Goal: Transaction & Acquisition: Purchase product/service

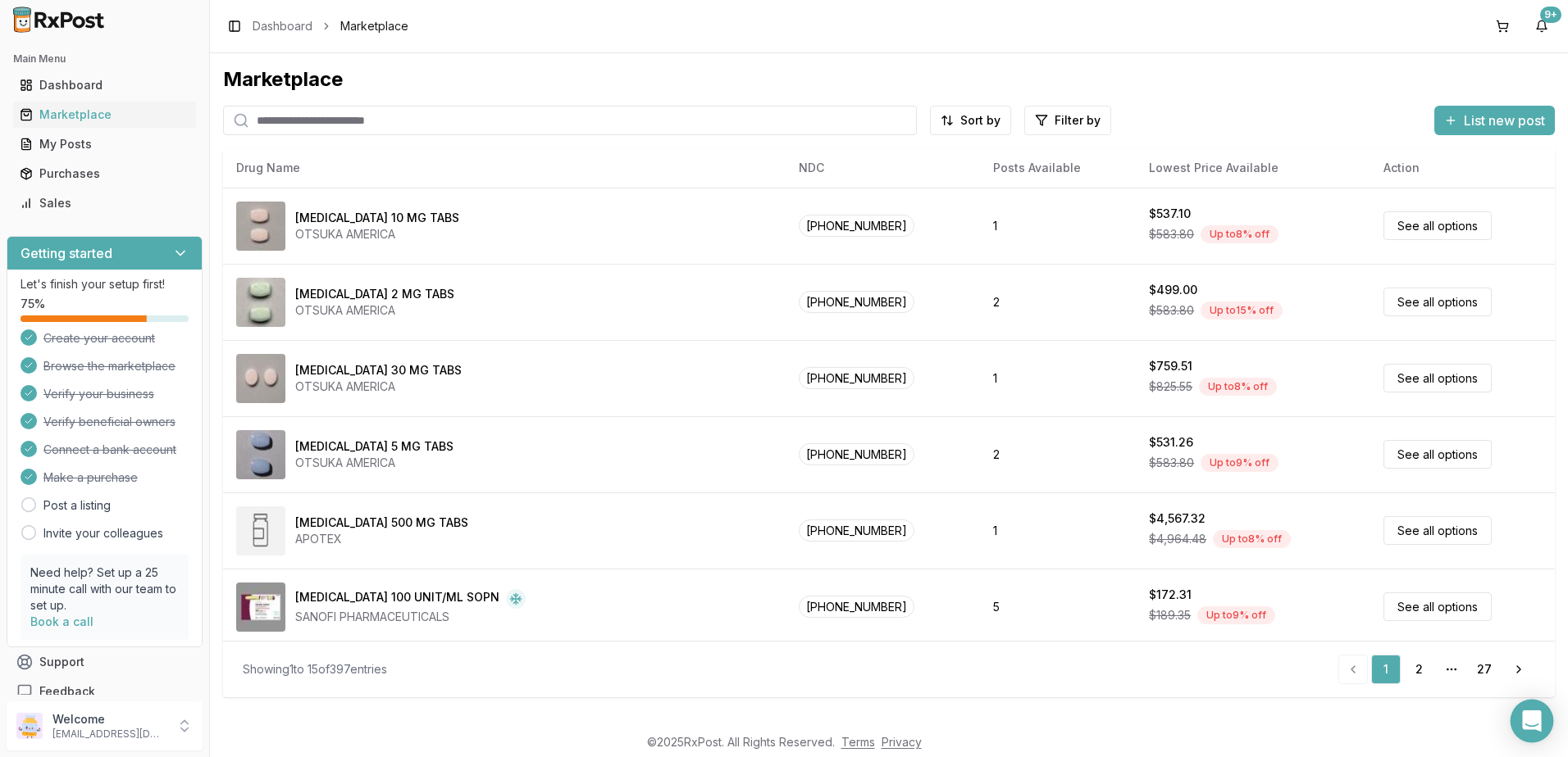
click at [1541, 721] on div "Open Intercom Messenger" at bounding box center [1532, 722] width 43 height 43
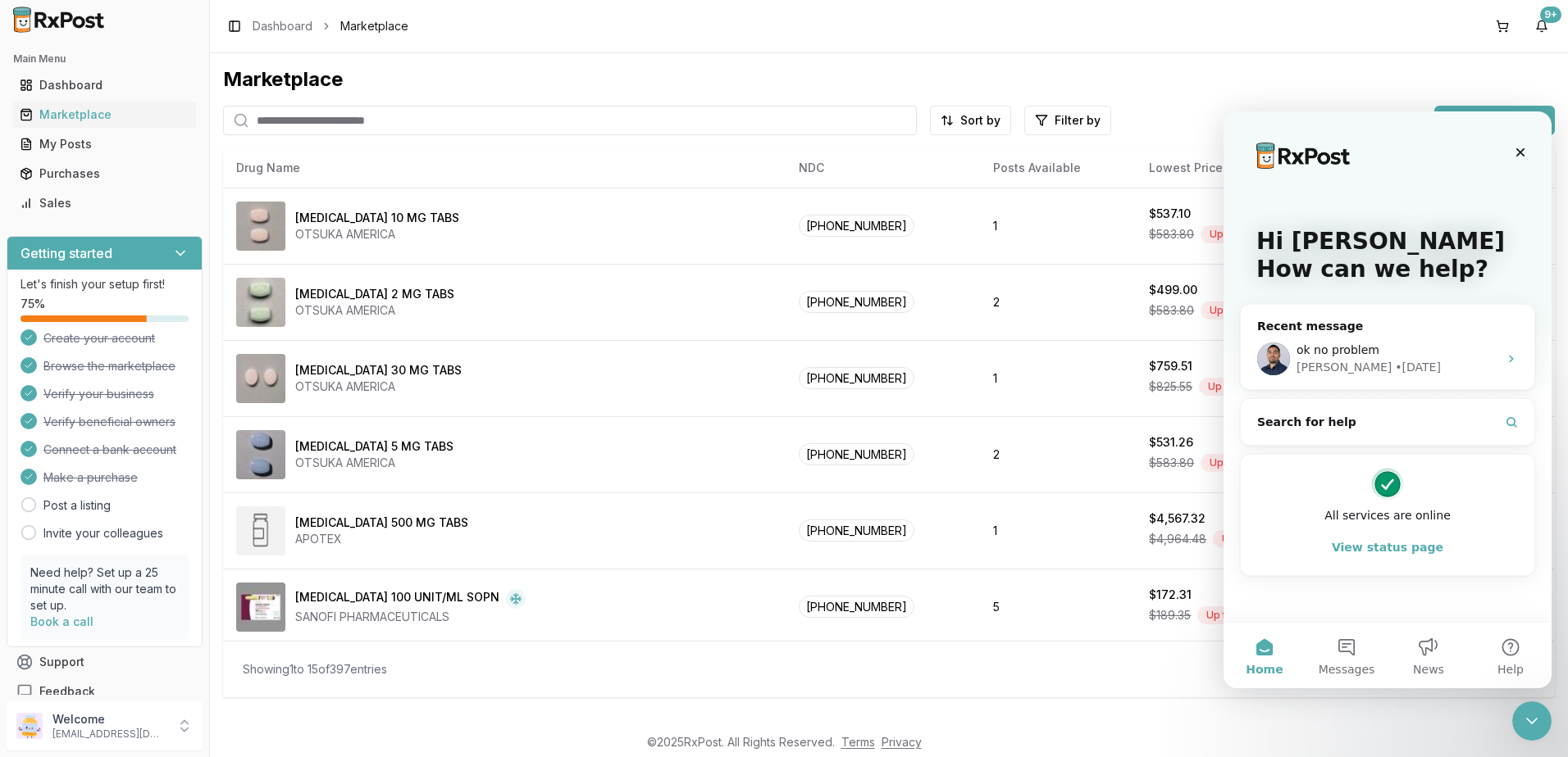
click at [577, 125] on input "search" at bounding box center [570, 120] width 693 height 29
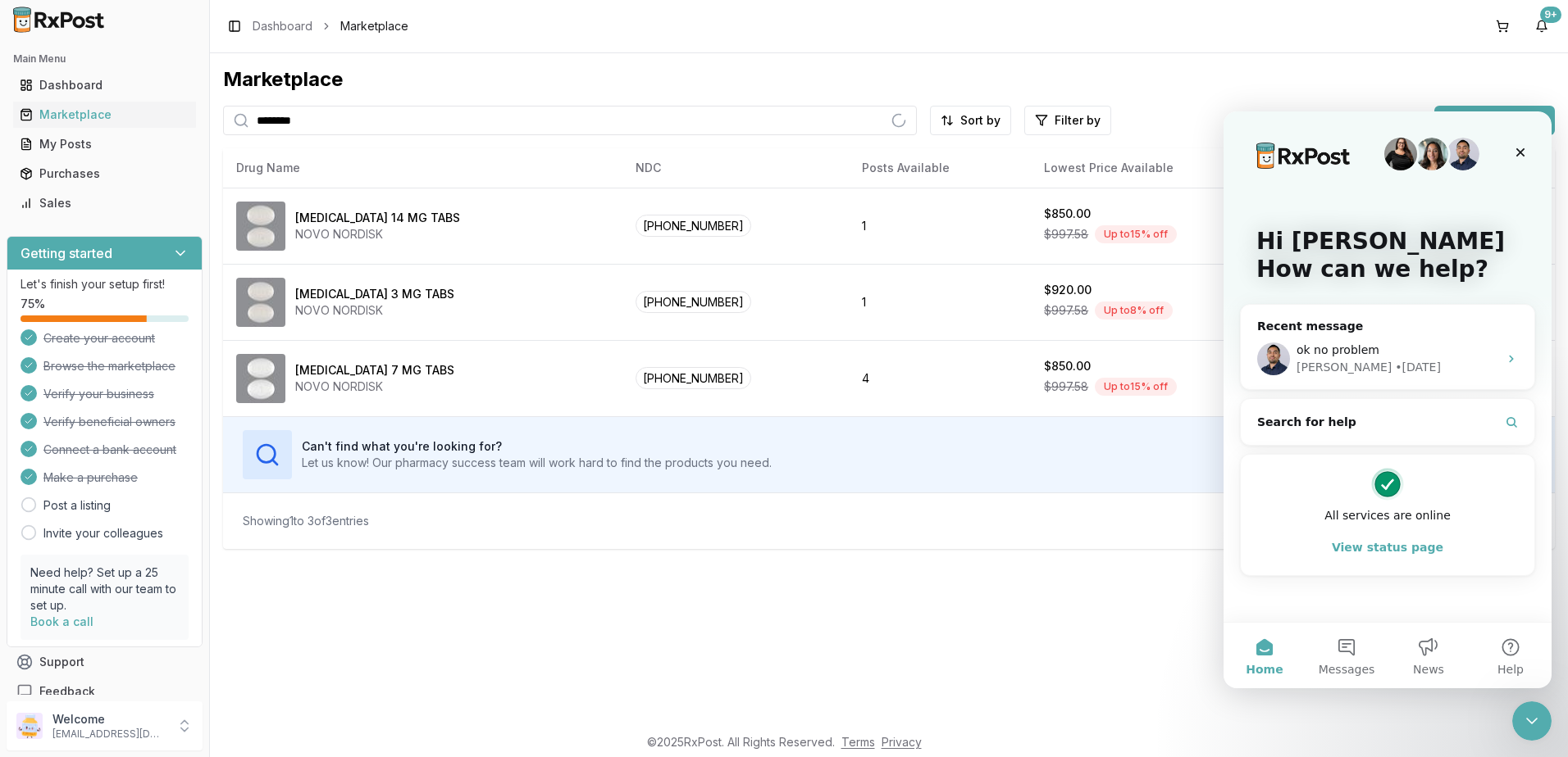
type input "********"
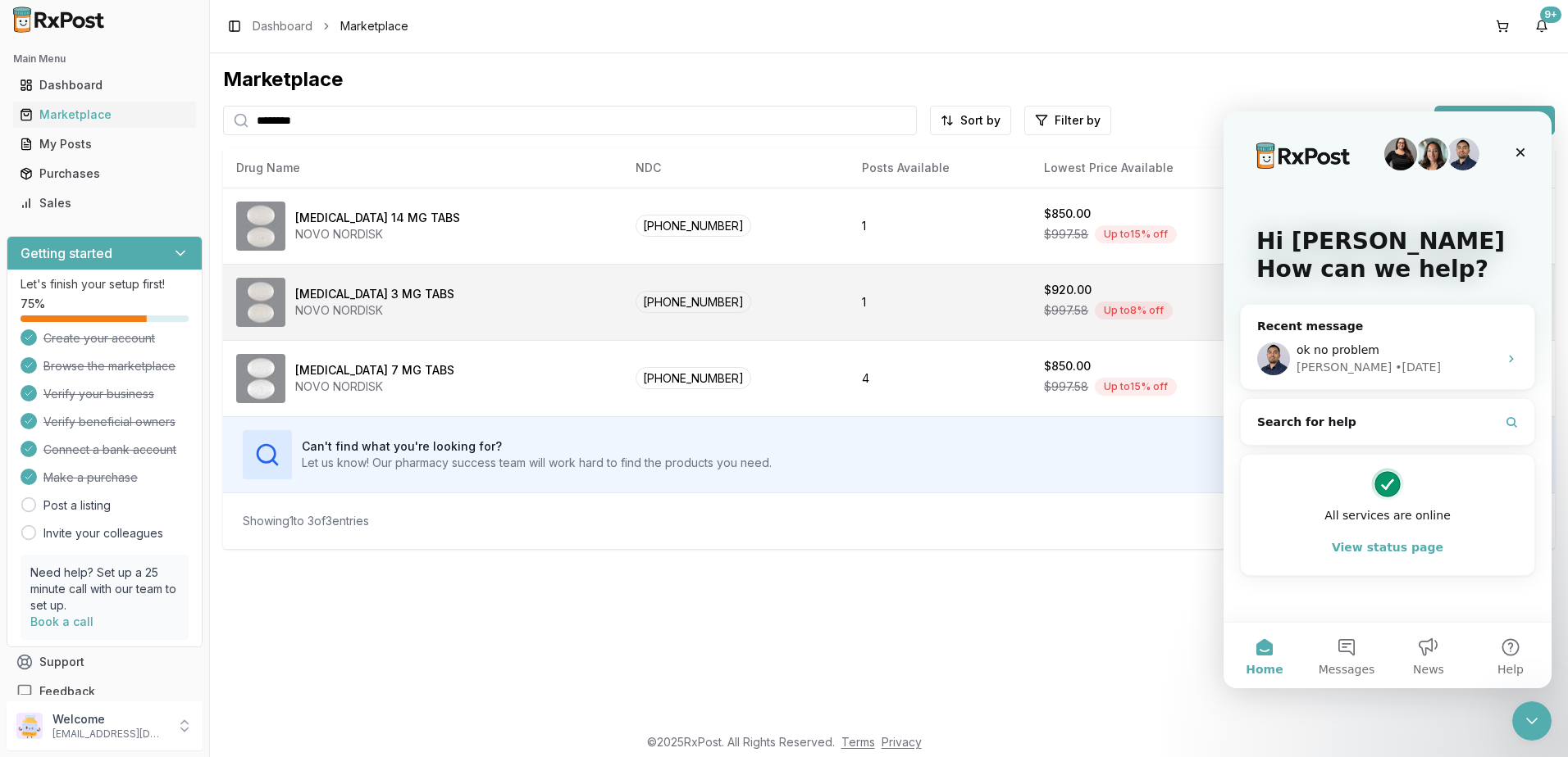
click at [531, 313] on div "[MEDICAL_DATA] 3 MG TABS NOVO NORDISK" at bounding box center [422, 303] width 373 height 49
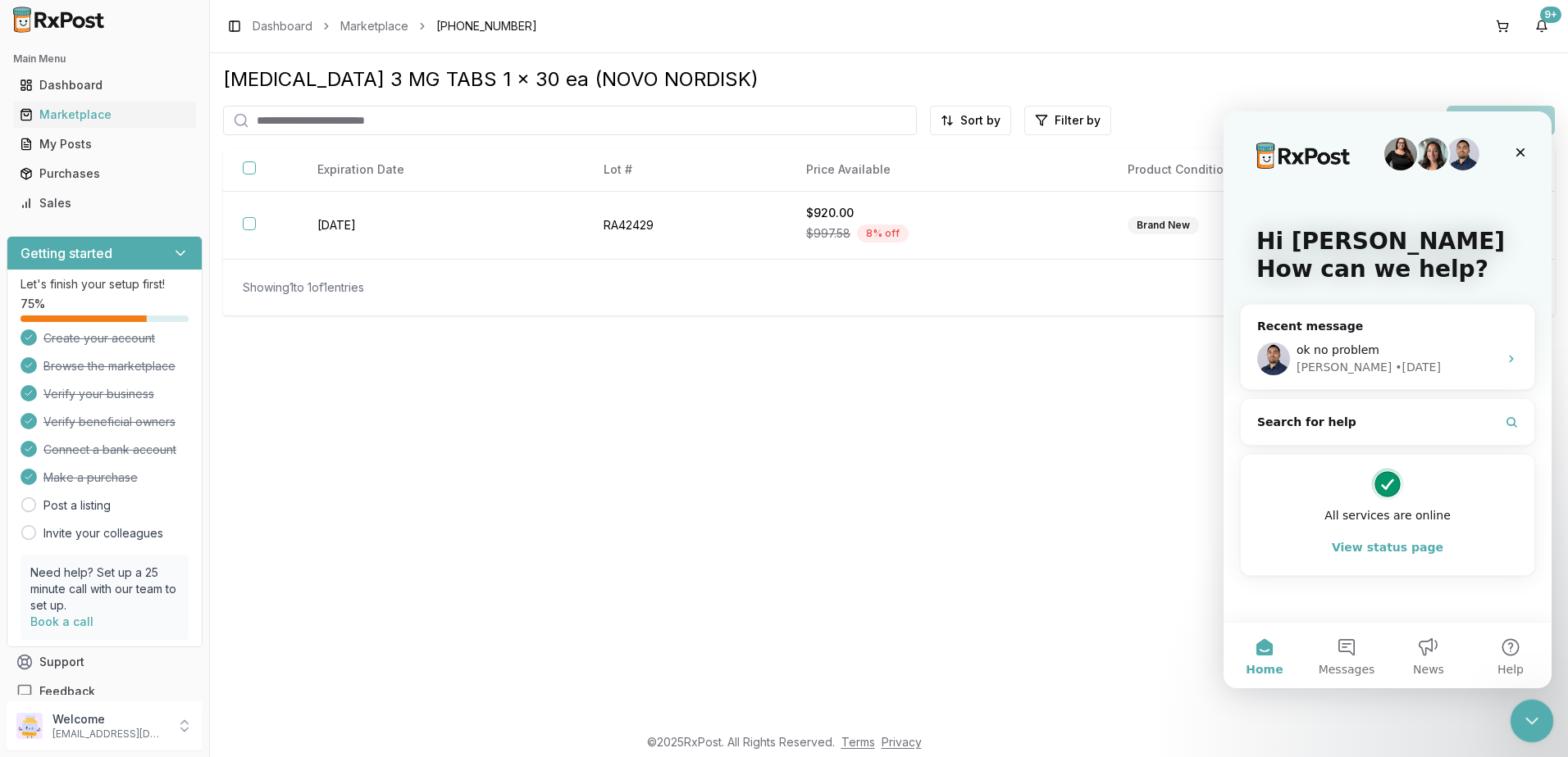
click at [1537, 724] on icon "Close Intercom Messenger" at bounding box center [1529, 719] width 20 height 20
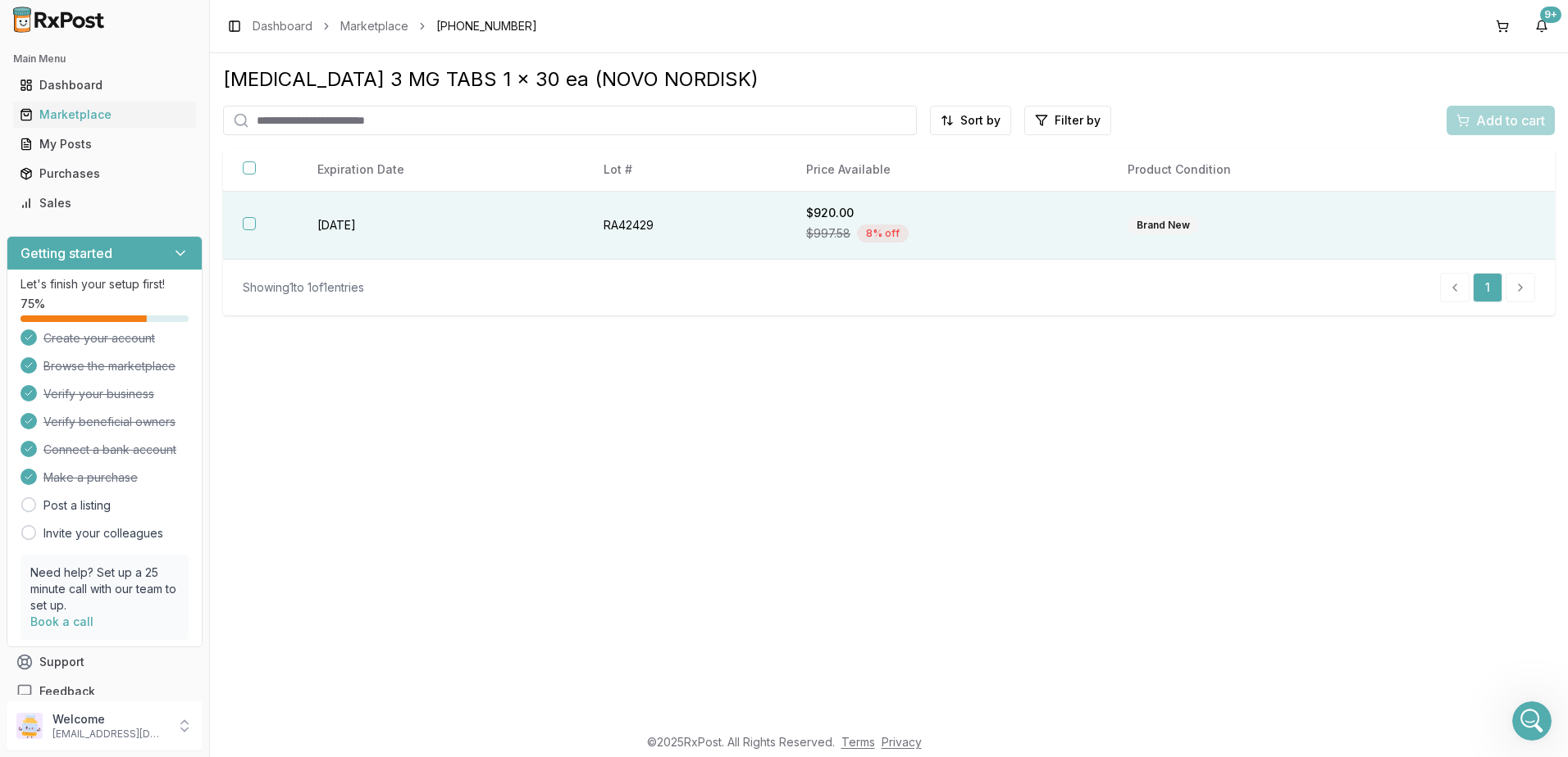
click at [1049, 224] on div "$997.58 8 % off" at bounding box center [947, 233] width 282 height 24
click at [1504, 123] on span "Add to cart" at bounding box center [1510, 120] width 69 height 20
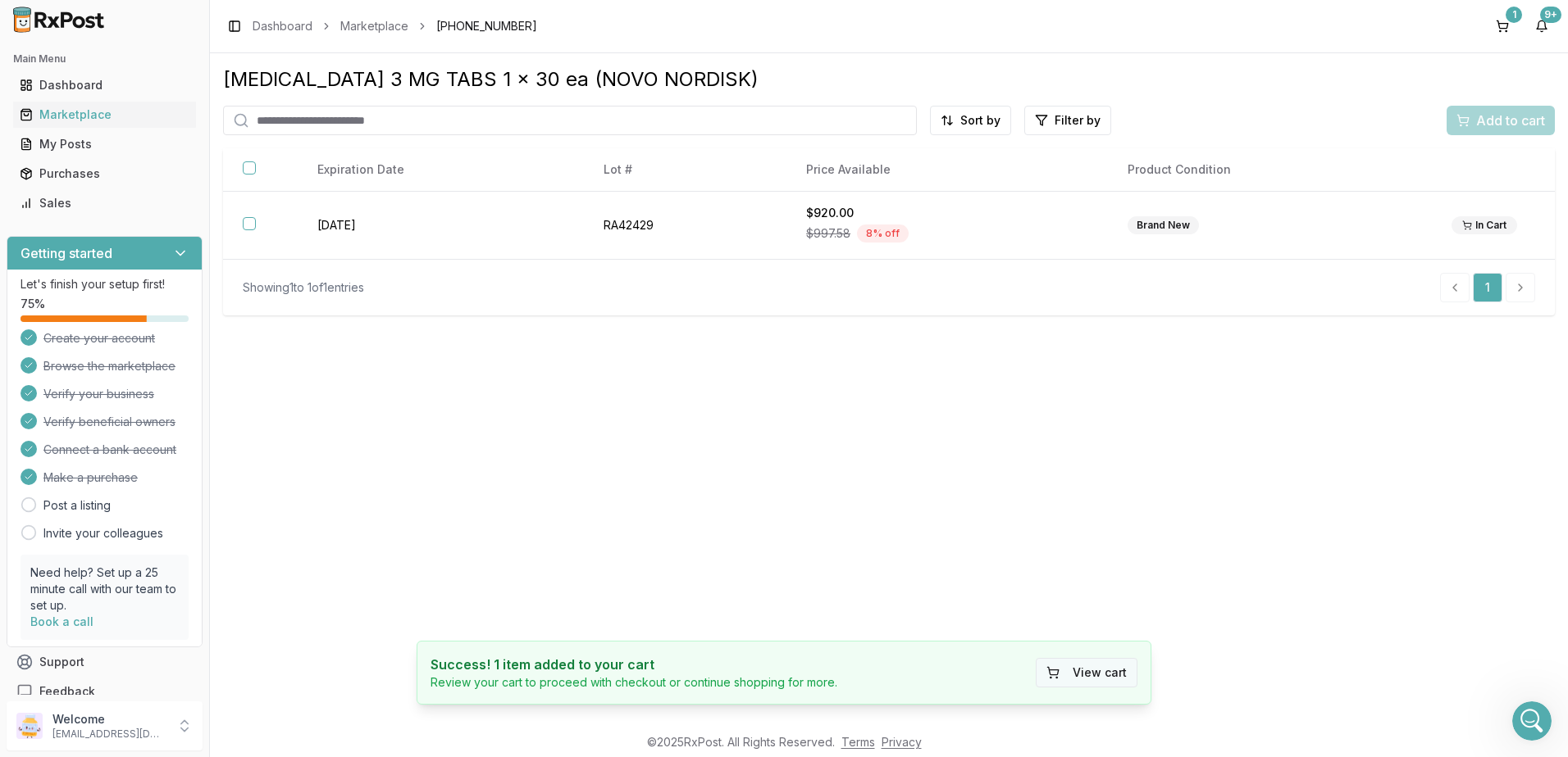
click at [1094, 662] on button "View cart" at bounding box center [1086, 673] width 102 height 29
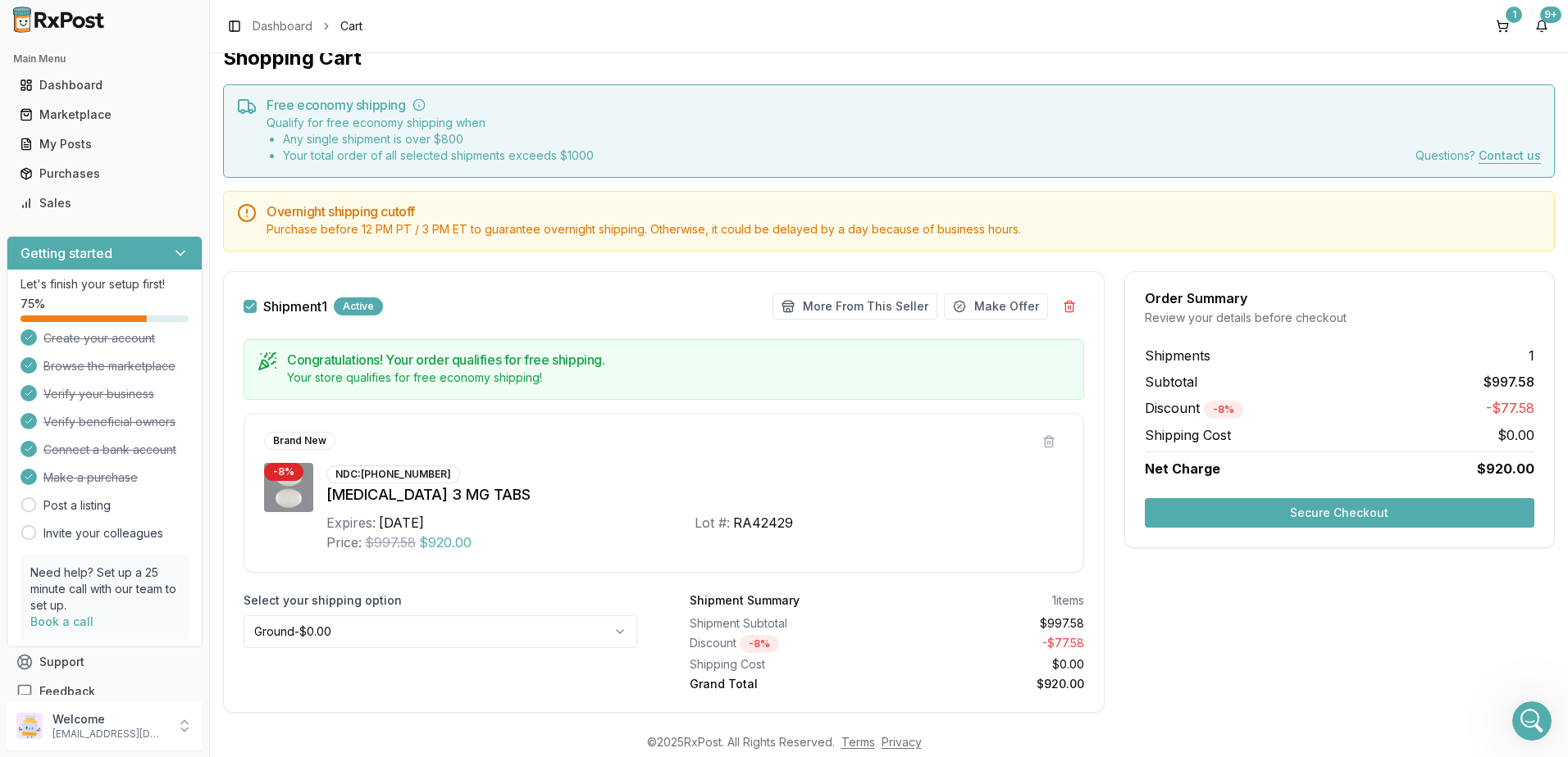
scroll to position [56, 0]
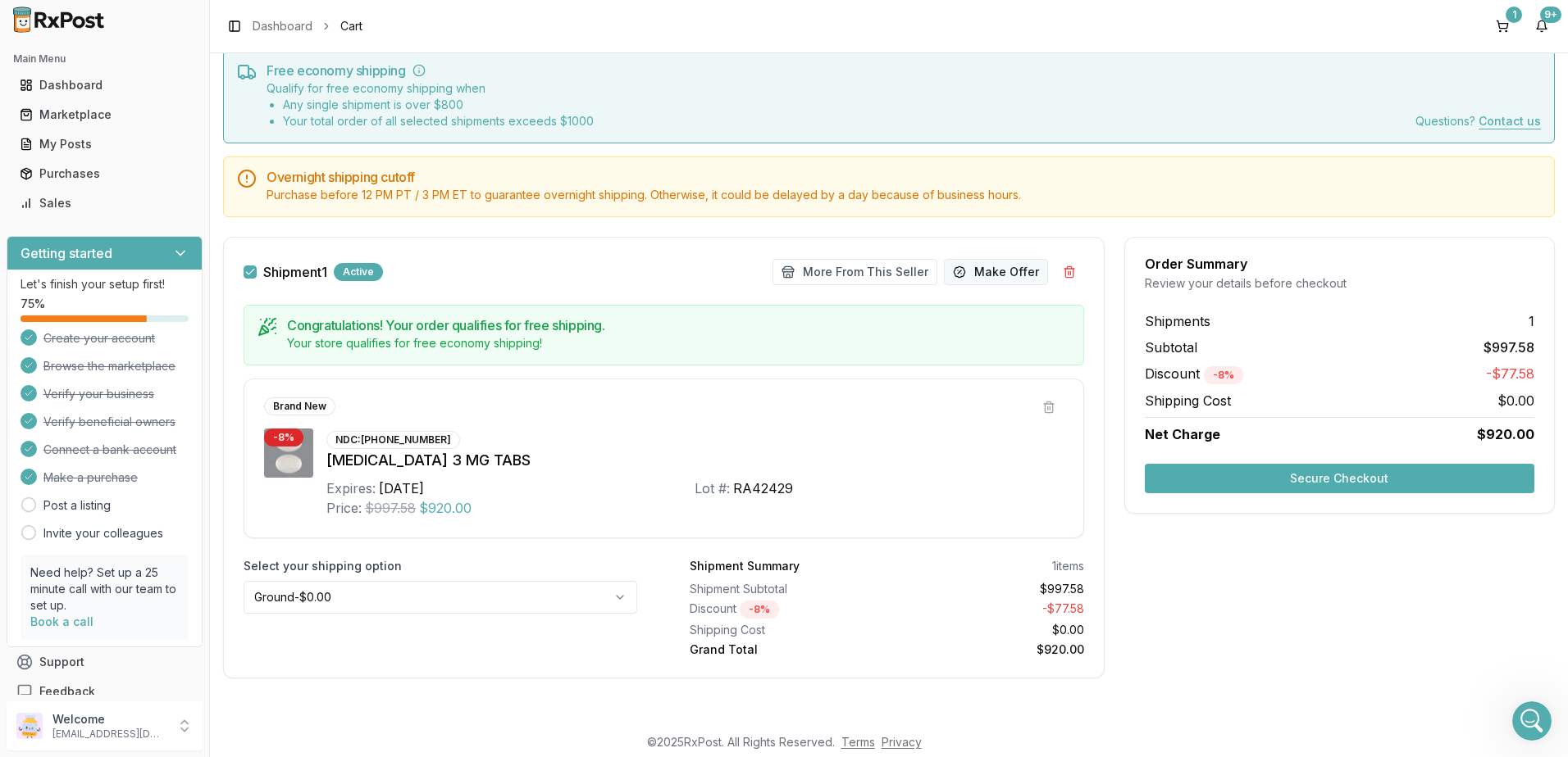
click at [993, 269] on button "Make Offer" at bounding box center [995, 272] width 104 height 26
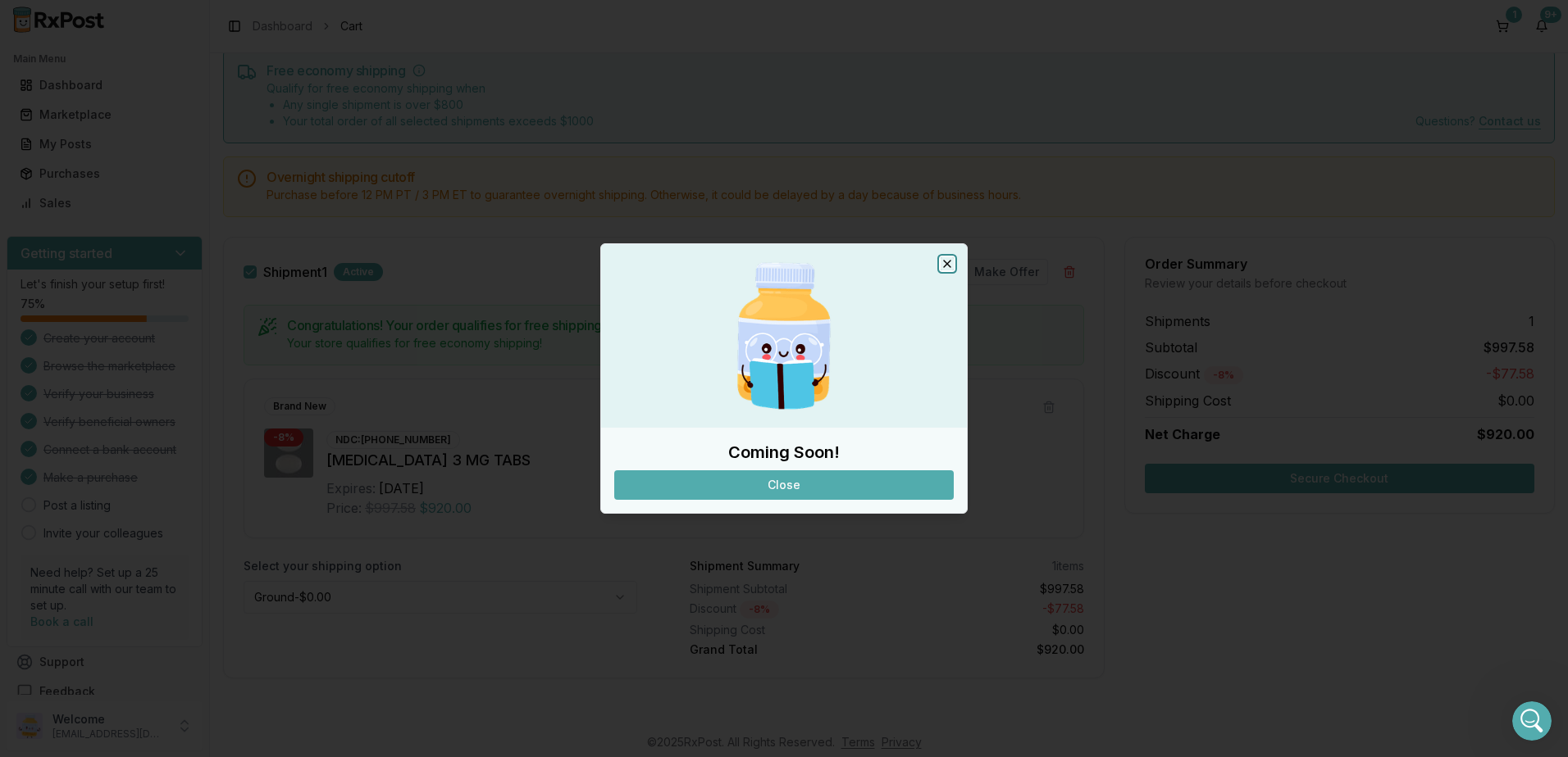
click at [950, 259] on icon "button" at bounding box center [946, 263] width 13 height 13
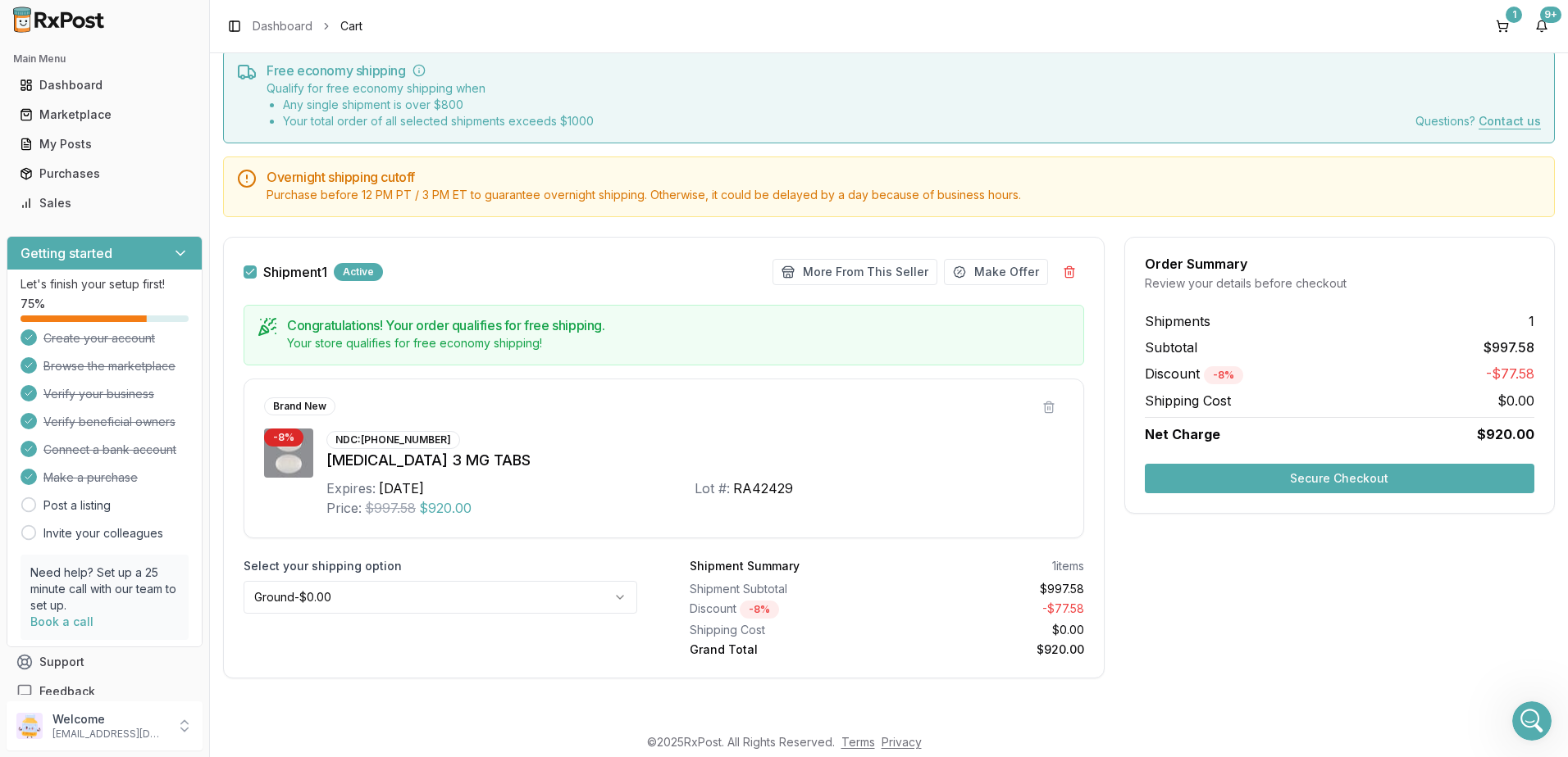
click at [1401, 565] on div "Order Summary Review your details before checkout Shipments 1 Subtotal $997.58 …" at bounding box center [1339, 467] width 430 height 461
click at [1353, 476] on button "Secure Checkout" at bounding box center [1340, 479] width 390 height 29
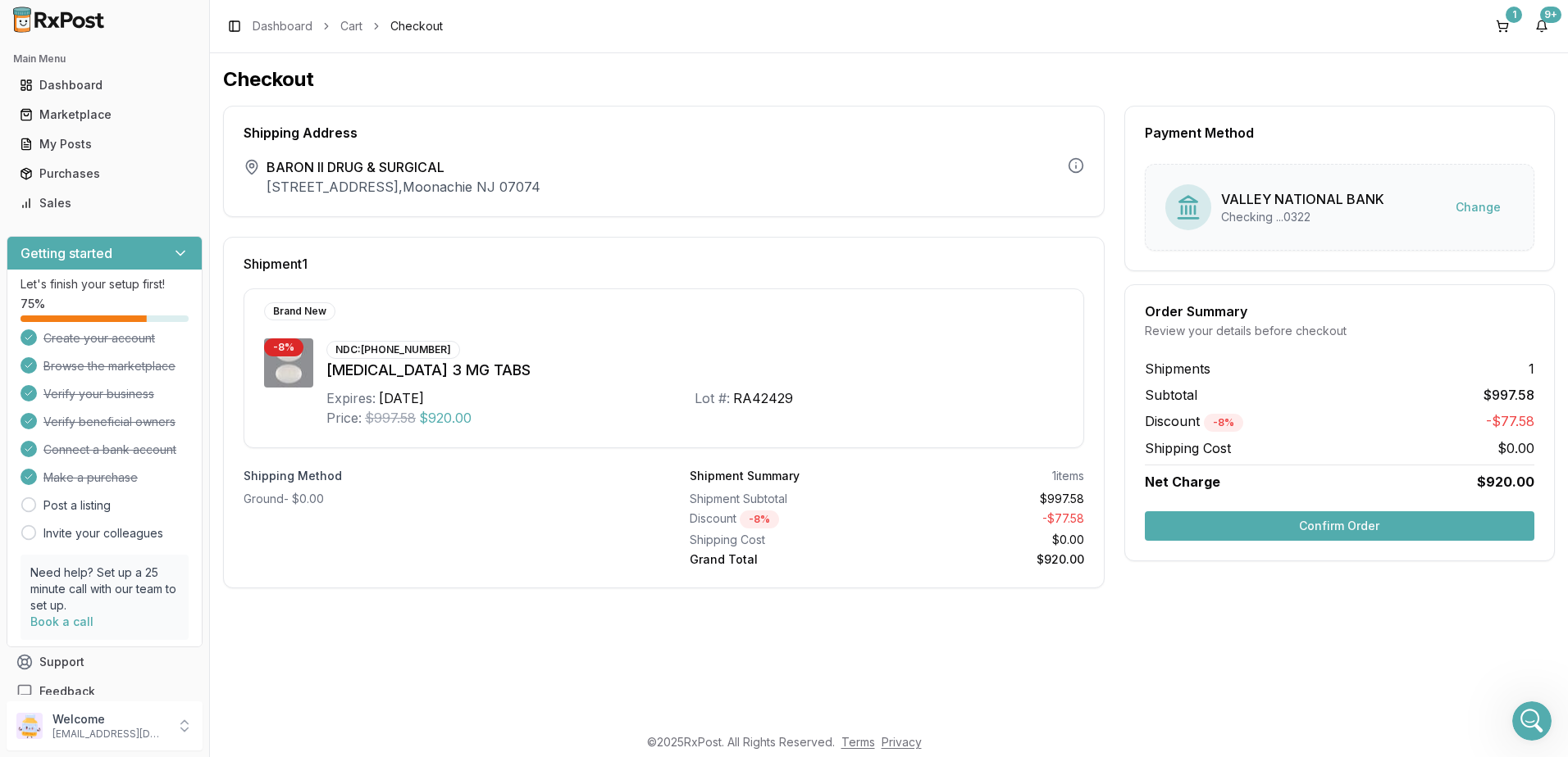
click at [1348, 531] on button "Confirm Order" at bounding box center [1340, 526] width 390 height 29
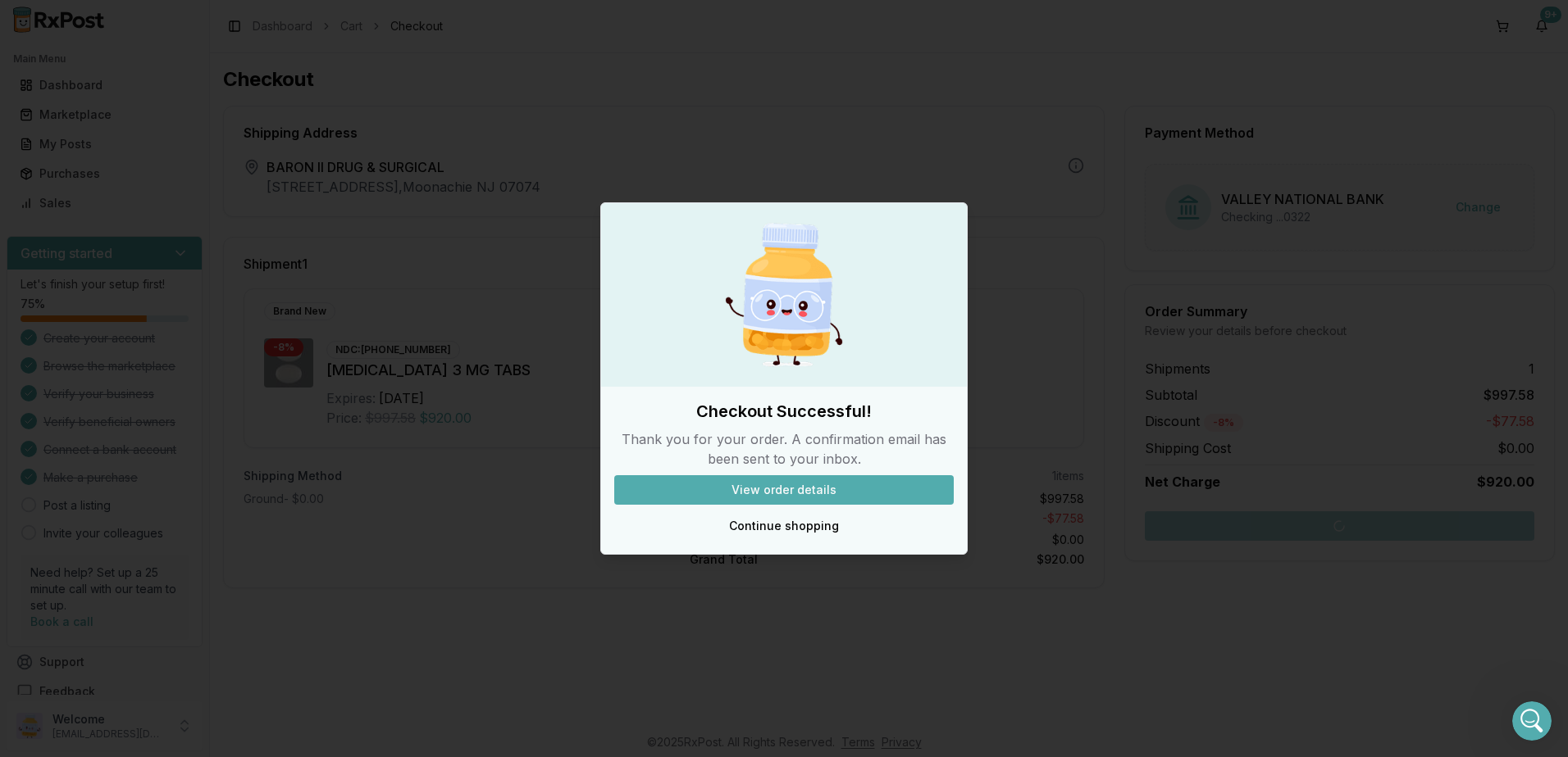
click at [1036, 263] on div at bounding box center [784, 378] width 1568 height 757
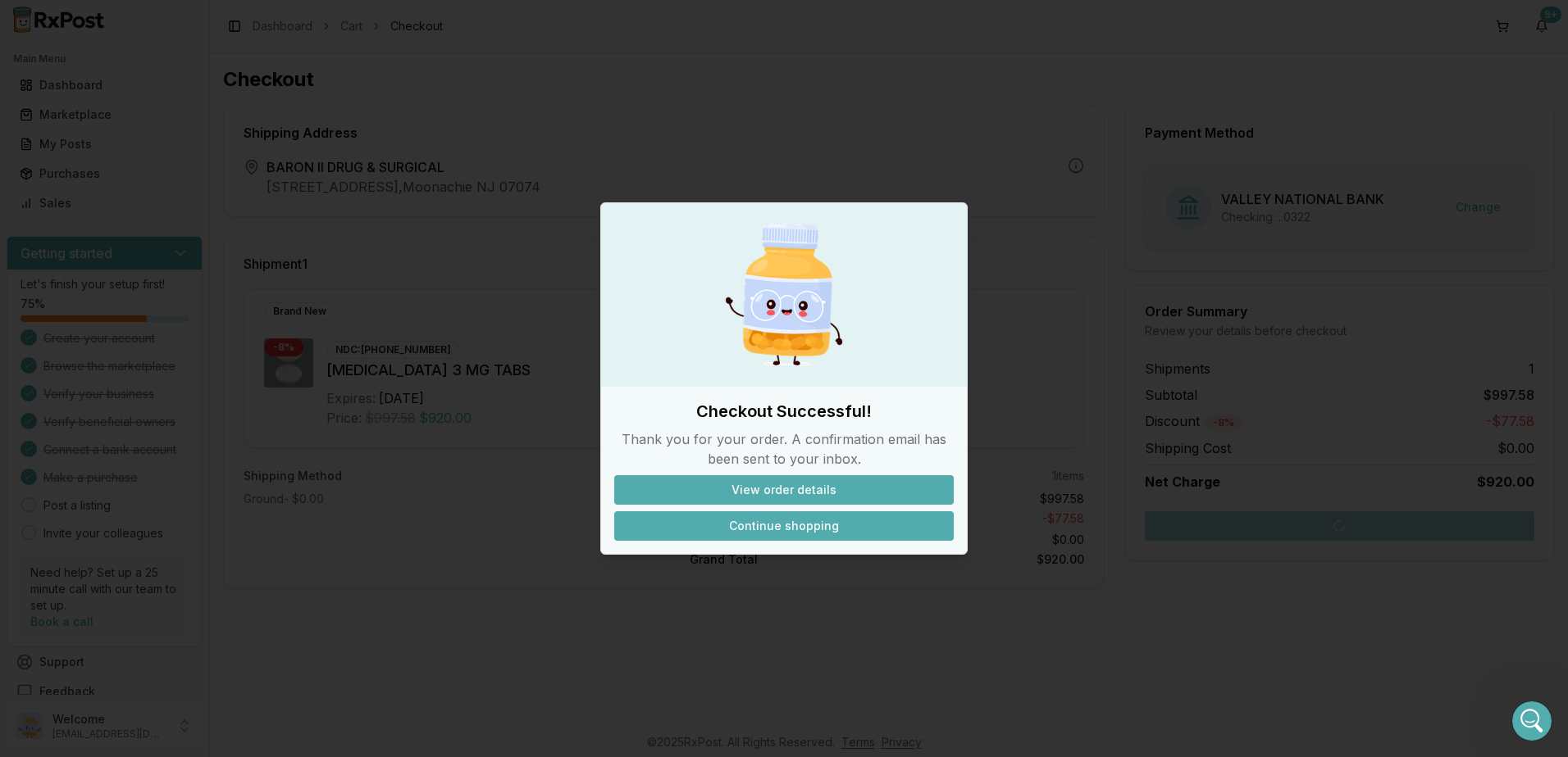
click at [824, 526] on button "Continue shopping" at bounding box center [784, 526] width 340 height 29
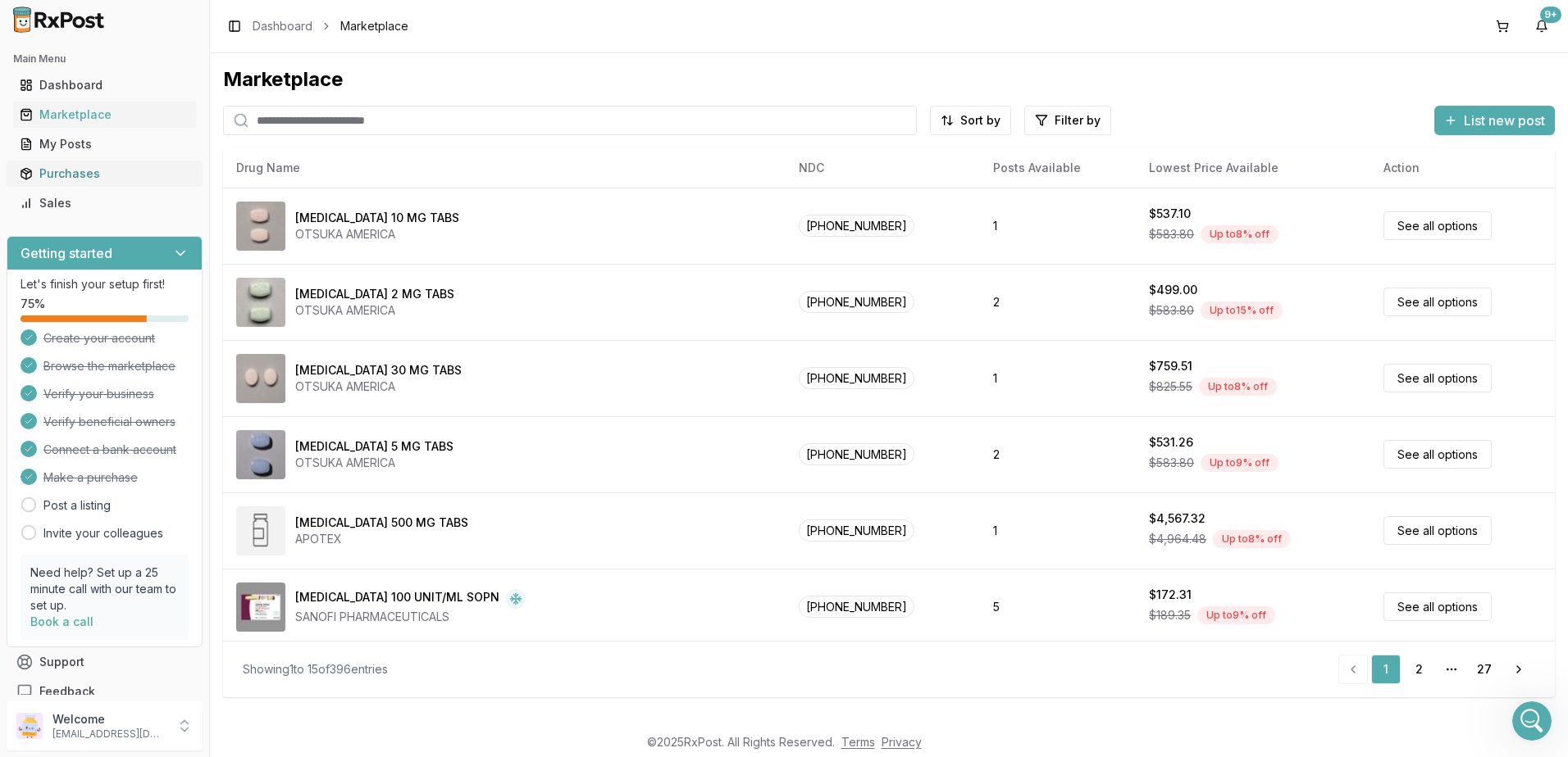
click at [74, 170] on div "Purchases" at bounding box center [104, 173] width 169 height 17
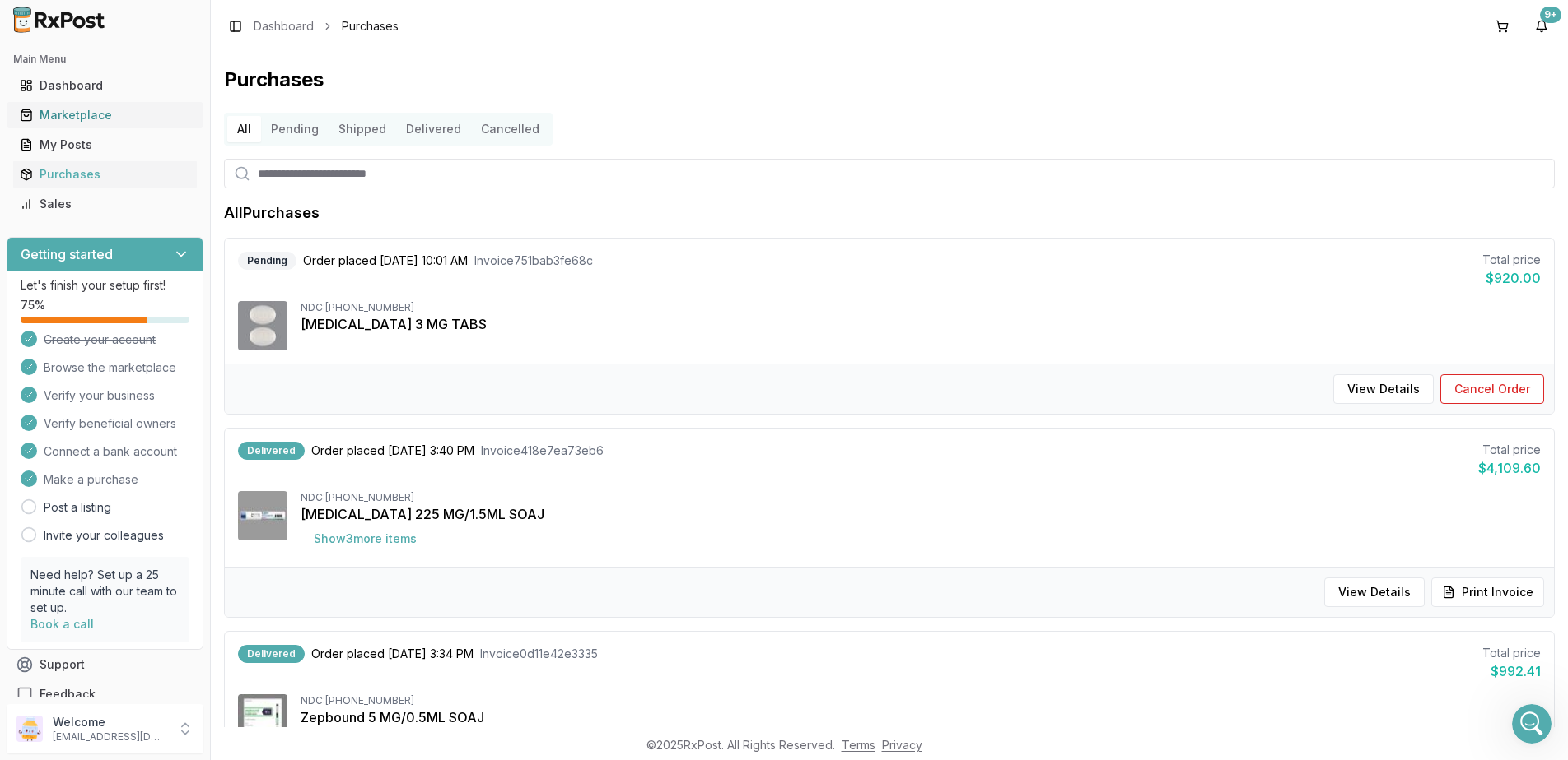
click at [64, 123] on div "Marketplace" at bounding box center [104, 115] width 170 height 17
drag, startPoint x: 69, startPoint y: 114, endPoint x: 209, endPoint y: 138, distance: 142.0
click at [70, 114] on div "Marketplace" at bounding box center [104, 115] width 170 height 17
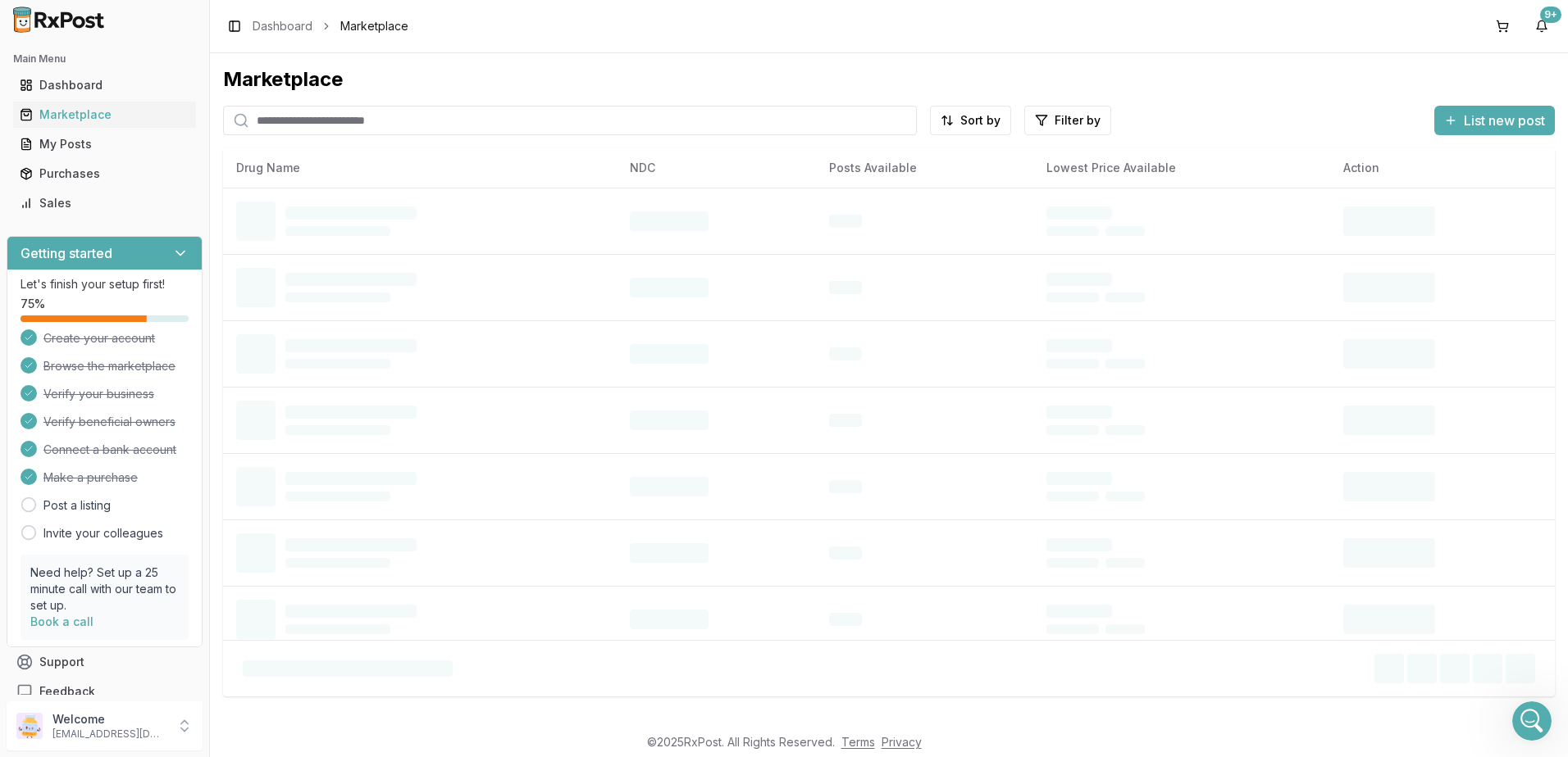
click at [484, 123] on input "search" at bounding box center [570, 120] width 693 height 29
type input "*"
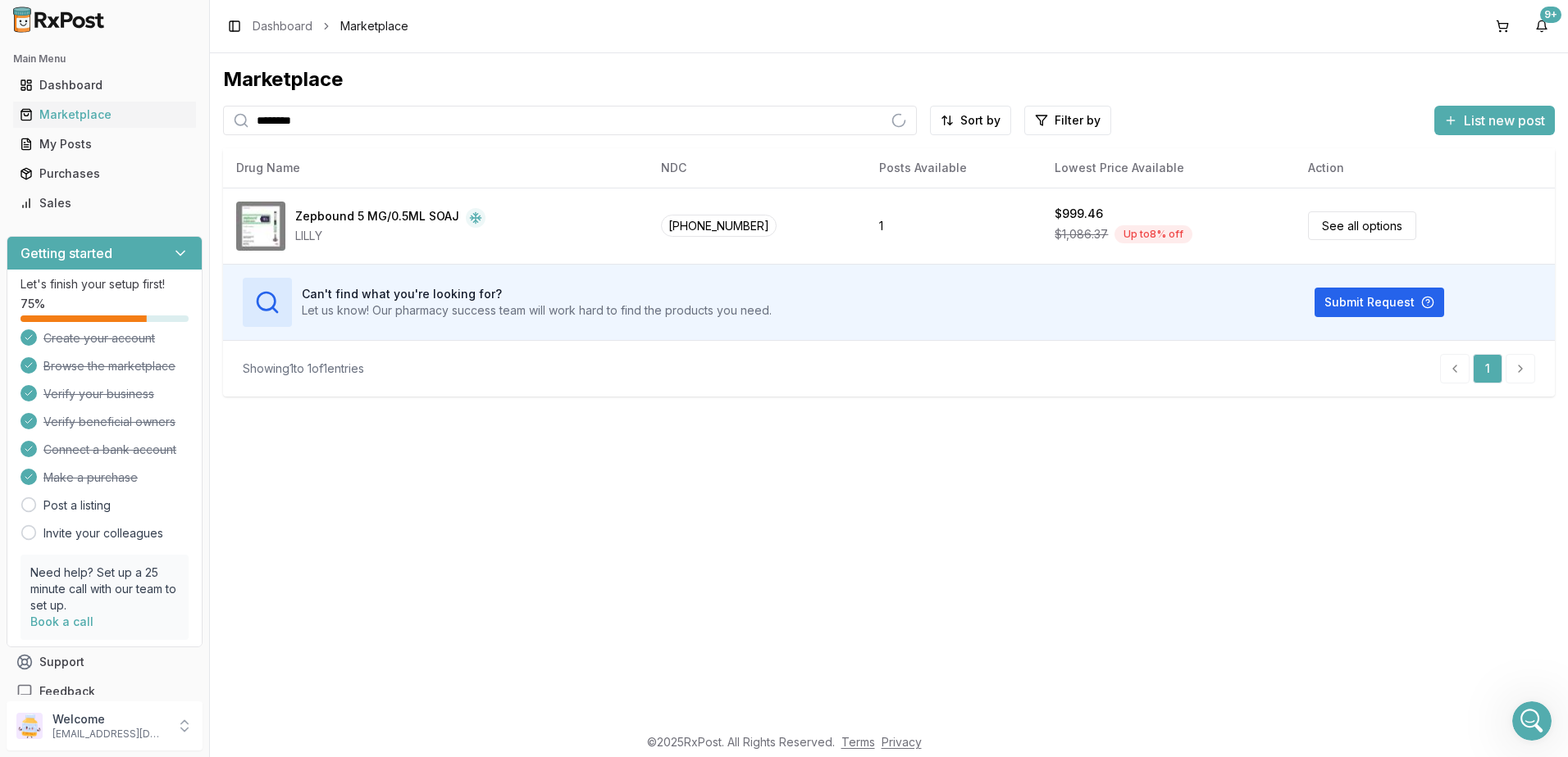
type input "********"
click at [1533, 716] on icon "Open Intercom Messenger" at bounding box center [1530, 720] width 27 height 27
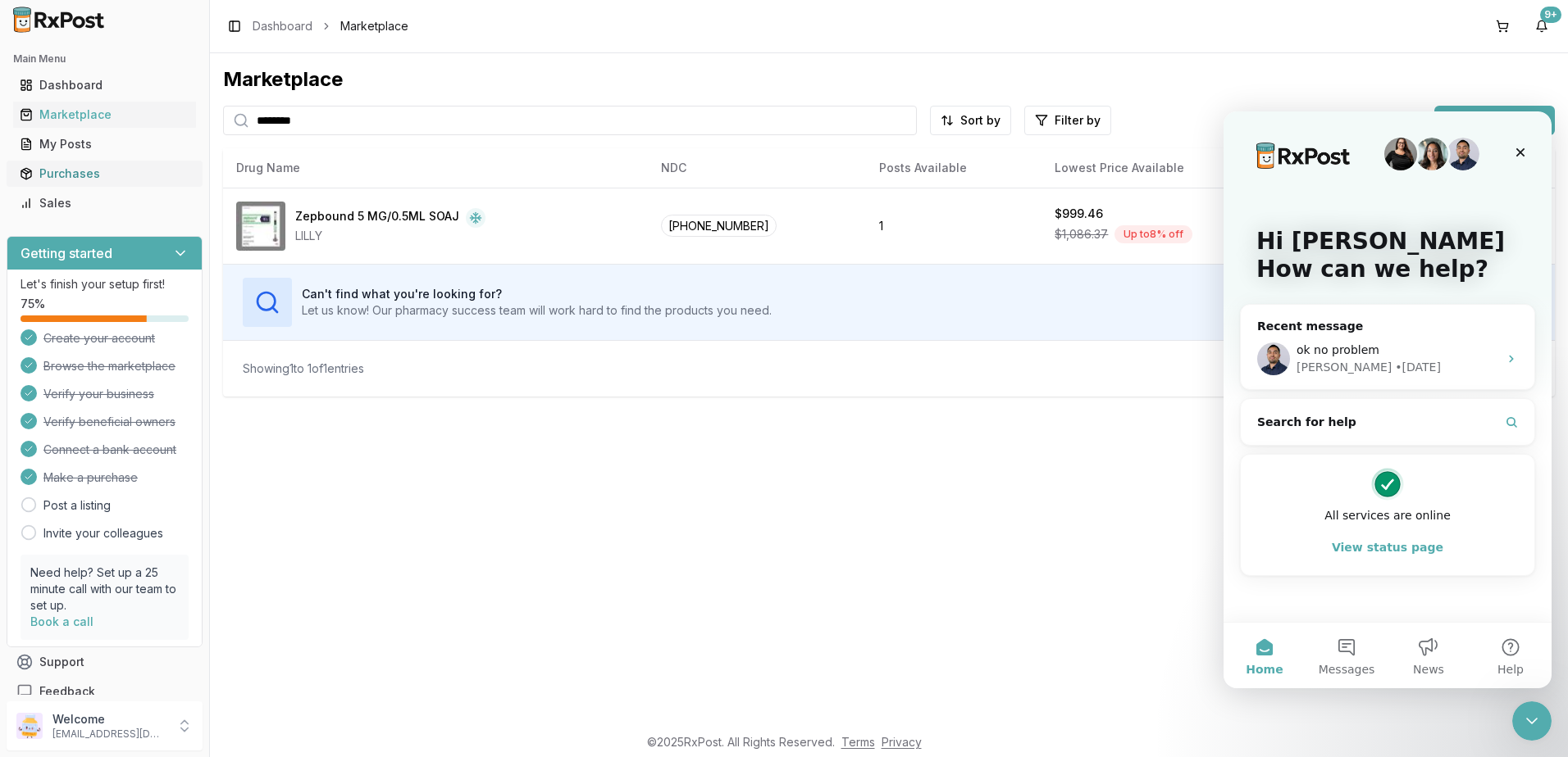
click at [67, 173] on div "Purchases" at bounding box center [104, 173] width 169 height 17
